Goal: Task Accomplishment & Management: Manage account settings

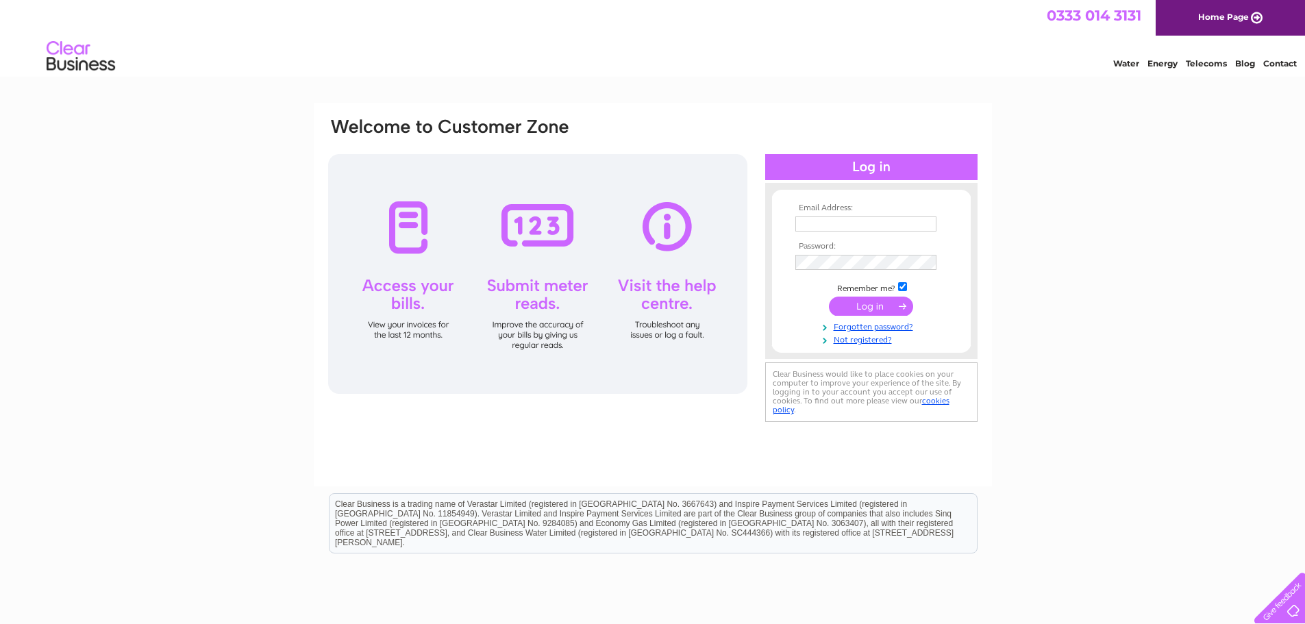
type input "info@studiocarpentry.co.uk"
click at [879, 305] on input "submit" at bounding box center [871, 306] width 84 height 19
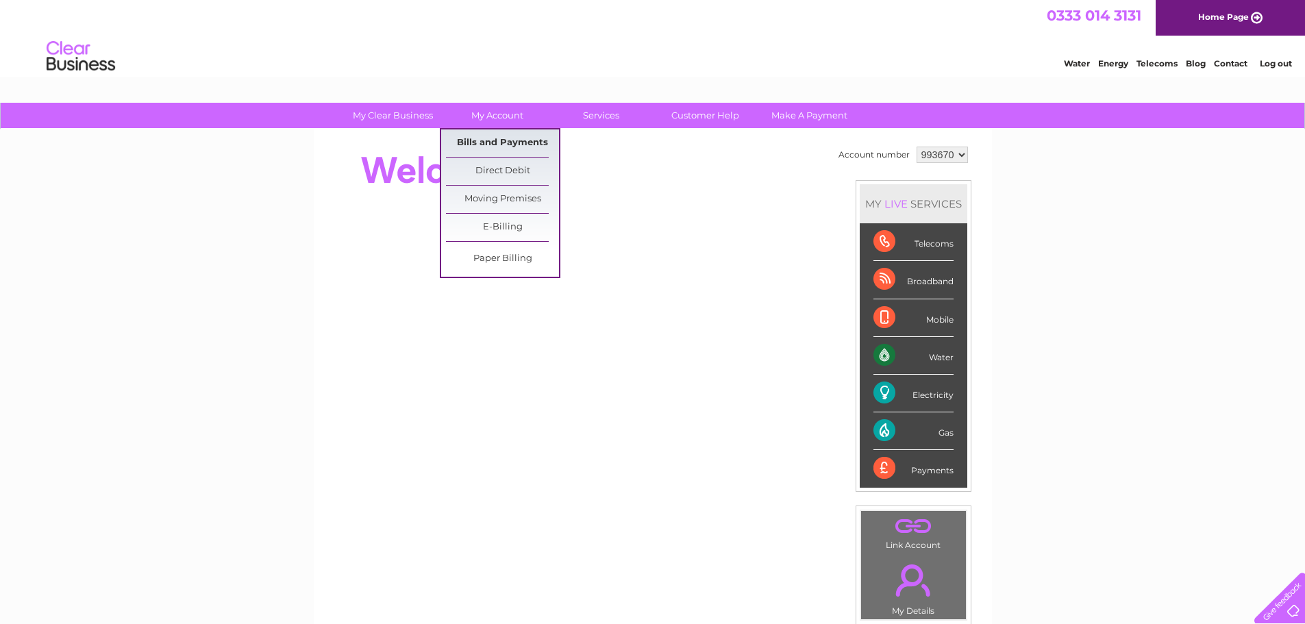
click at [521, 140] on link "Bills and Payments" at bounding box center [502, 142] width 113 height 27
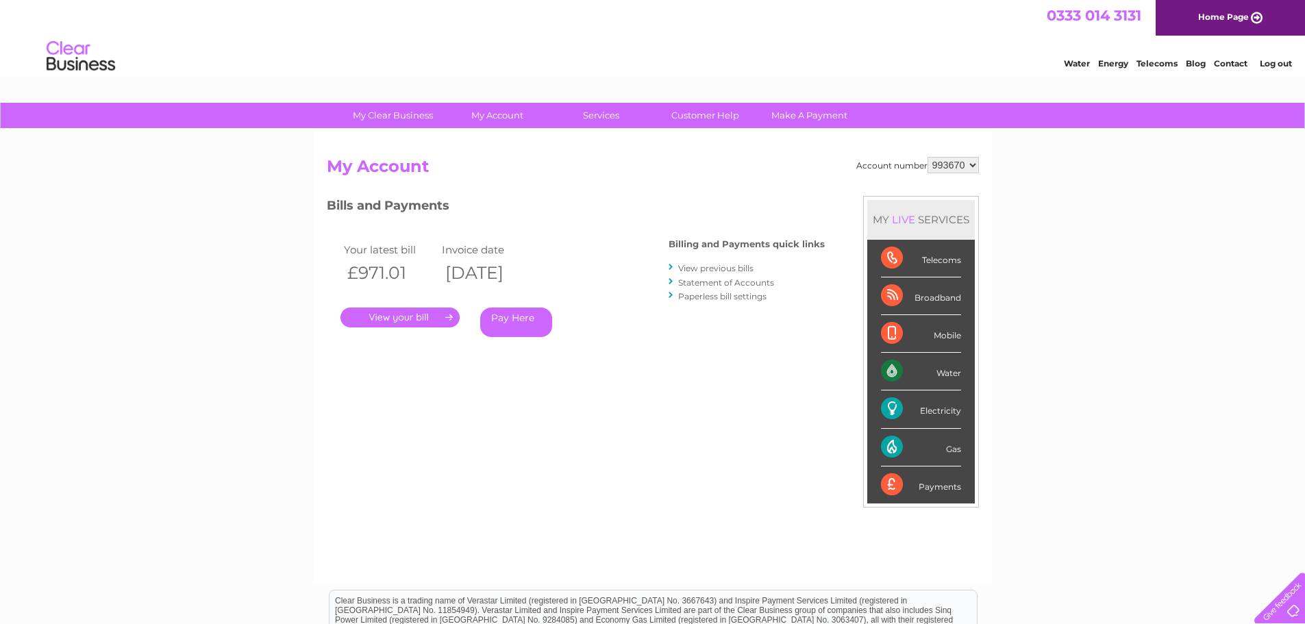
click at [410, 317] on link "." at bounding box center [399, 318] width 119 height 20
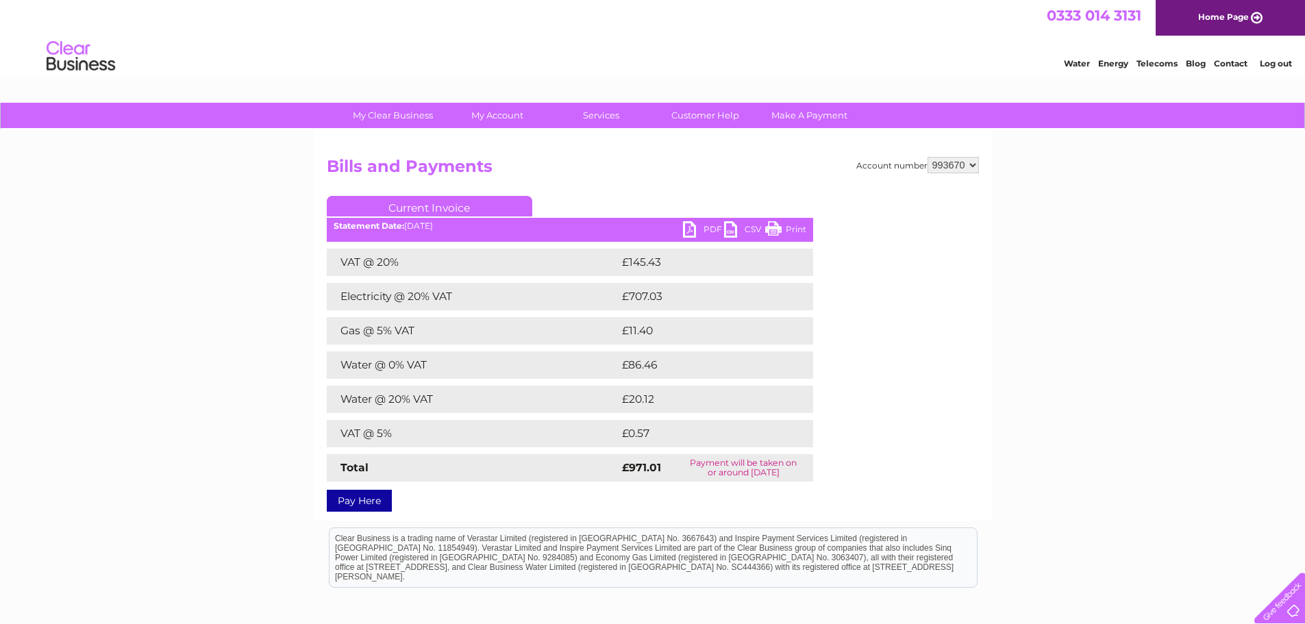
click at [699, 232] on link "PDF" at bounding box center [703, 231] width 41 height 20
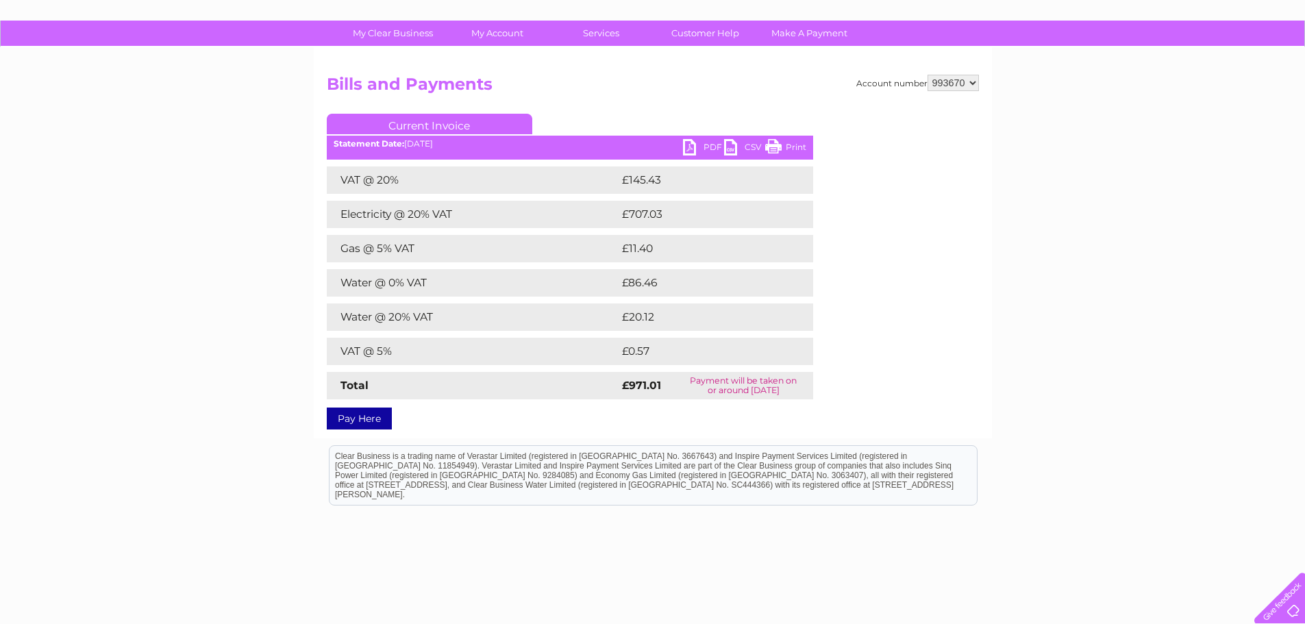
scroll to position [140, 0]
